Goal: Navigation & Orientation: Go to known website

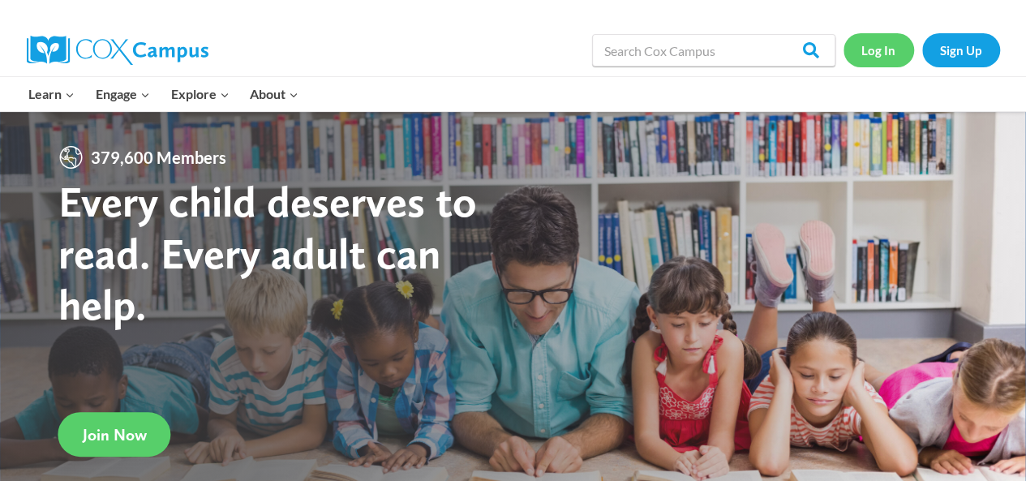
click at [874, 54] on link "Log In" at bounding box center [879, 49] width 71 height 33
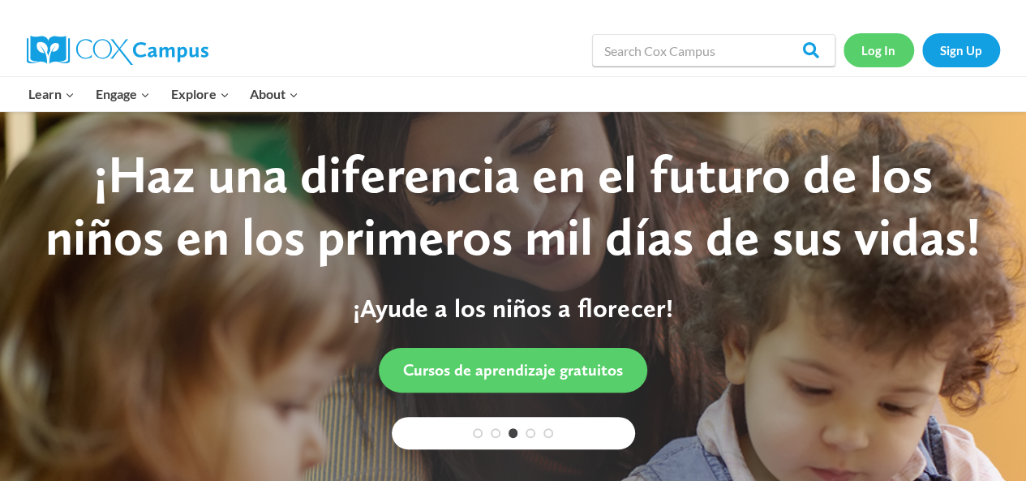
click at [880, 45] on link "Log In" at bounding box center [879, 49] width 71 height 33
